Goal: Navigation & Orientation: Find specific page/section

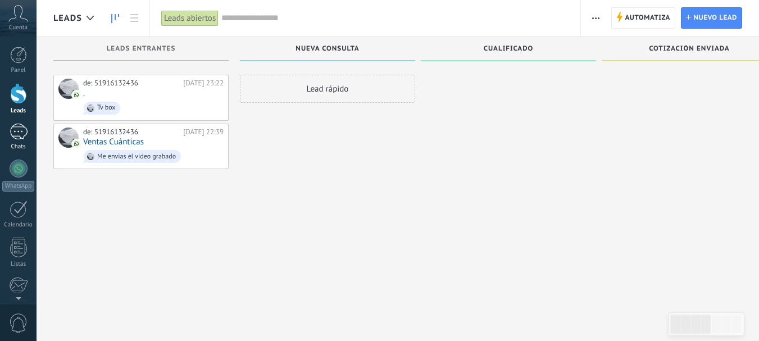
click at [13, 141] on link "Chats" at bounding box center [18, 137] width 36 height 27
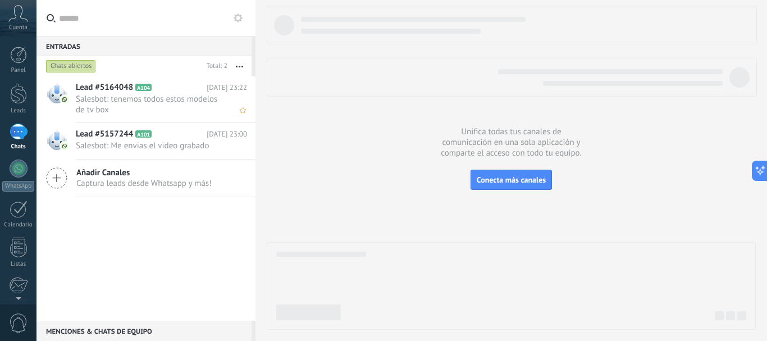
click at [175, 100] on span "Salesbot: tenemos todos estos modelos de tv box" at bounding box center [151, 104] width 150 height 21
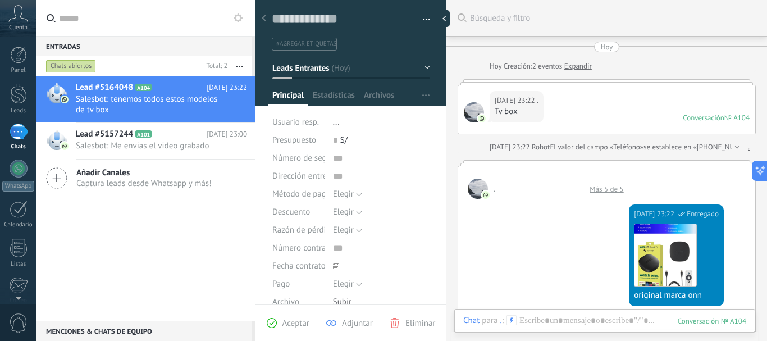
click at [597, 191] on div "Más 5 de 5" at bounding box center [606, 189] width 45 height 10
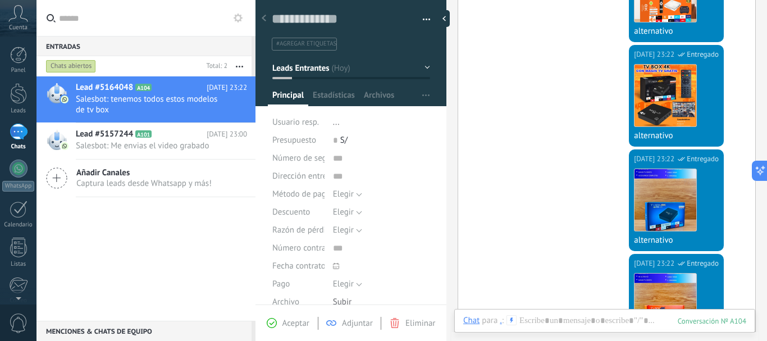
scroll to position [1594, 0]
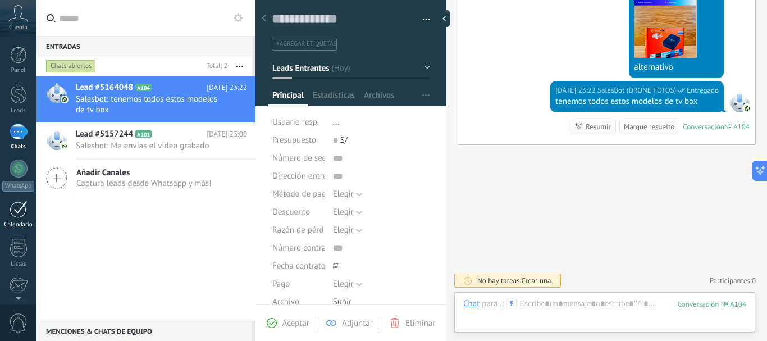
click at [19, 218] on link "Calendario" at bounding box center [18, 214] width 36 height 28
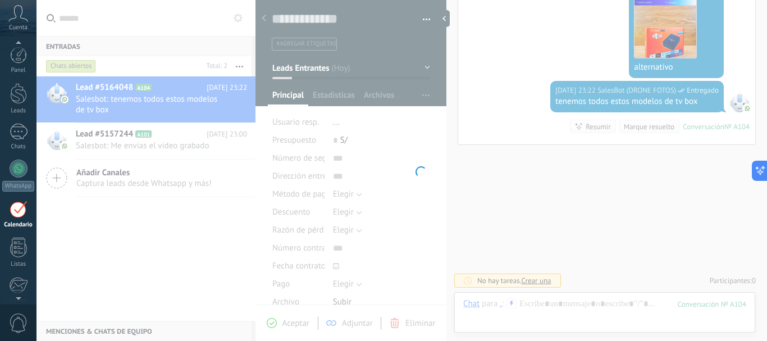
scroll to position [33, 0]
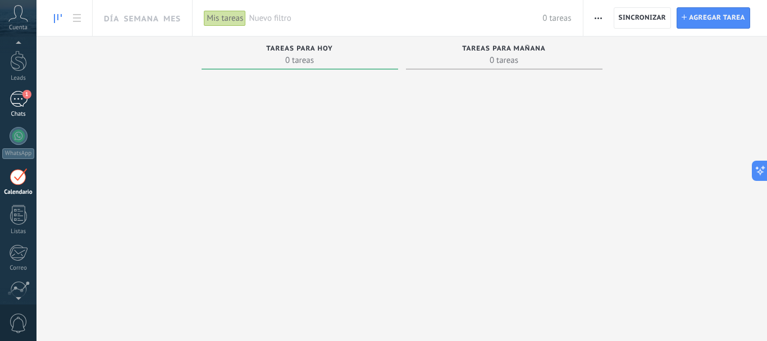
click at [23, 95] on span "1" at bounding box center [26, 94] width 9 height 9
